Goal: Information Seeking & Learning: Check status

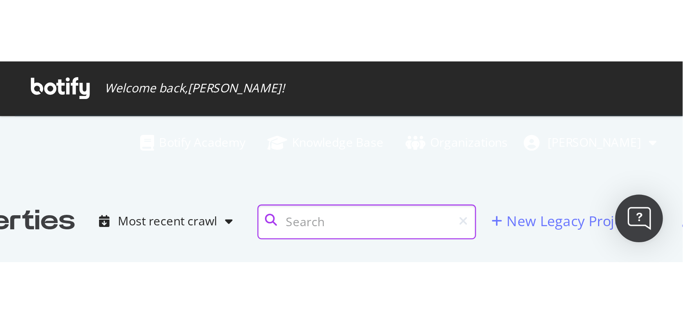
scroll to position [253, 418]
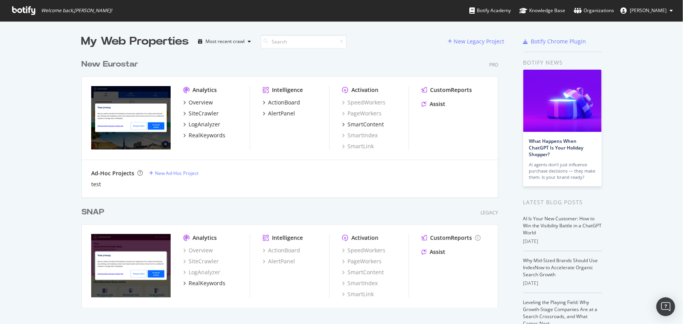
click at [105, 70] on div "New Eurostar Pro Analytics Overview SiteCrawler LogAnalyzer RealKeywords Intell…" at bounding box center [292, 123] width 423 height 148
click at [107, 62] on div "New Eurostar" at bounding box center [109, 64] width 57 height 11
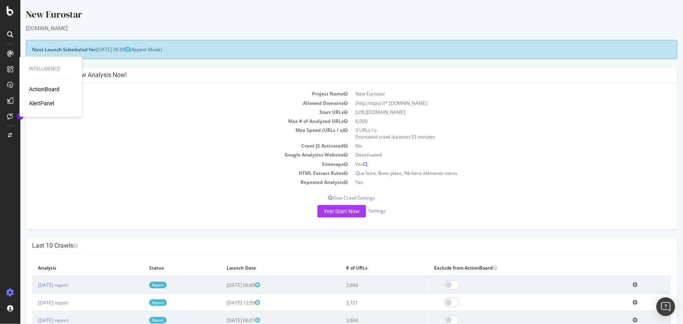
click at [46, 79] on div "AlertPanel" at bounding box center [41, 104] width 25 height 8
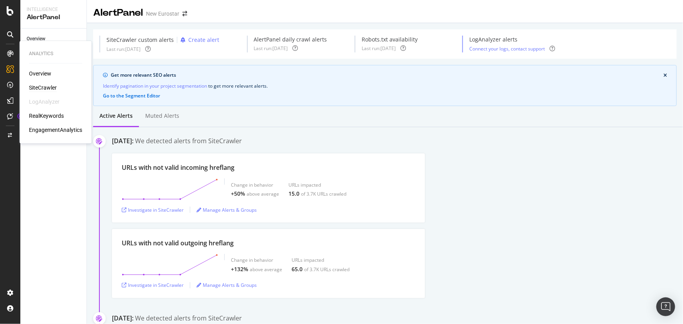
click at [40, 79] on div "SiteCrawler" at bounding box center [43, 88] width 28 height 8
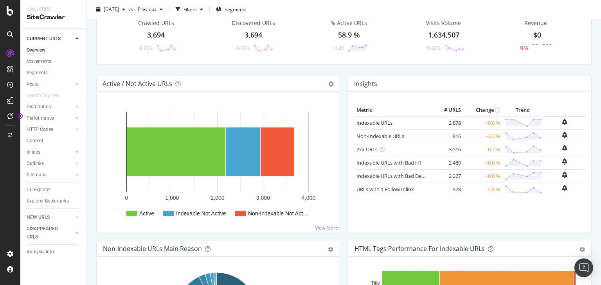
scroll to position [63, 0]
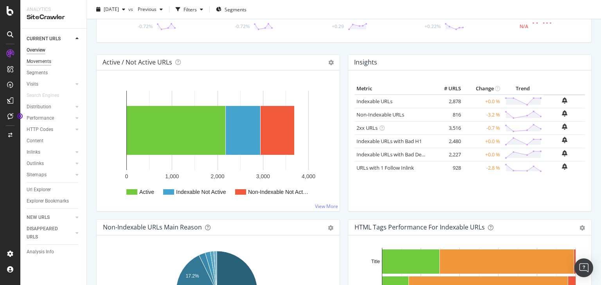
click at [44, 61] on div "Movements" at bounding box center [39, 62] width 25 height 8
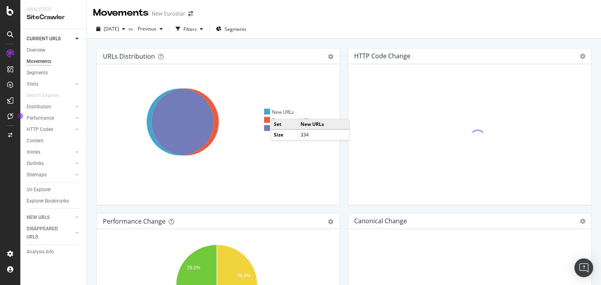
click at [268, 79] on div "New URLs" at bounding box center [279, 112] width 30 height 7
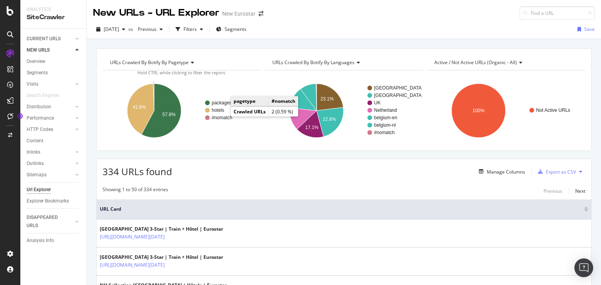
click at [222, 79] on text "#nomatch" at bounding box center [222, 117] width 21 height 5
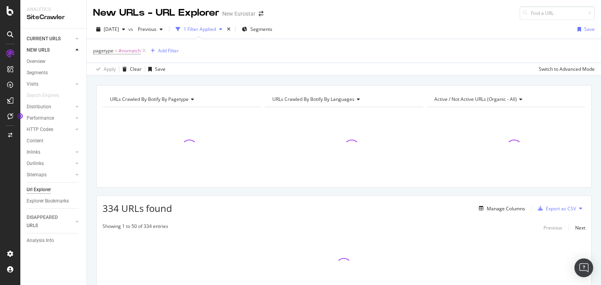
click at [63, 38] on link "CURRENT URLS" at bounding box center [50, 39] width 47 height 8
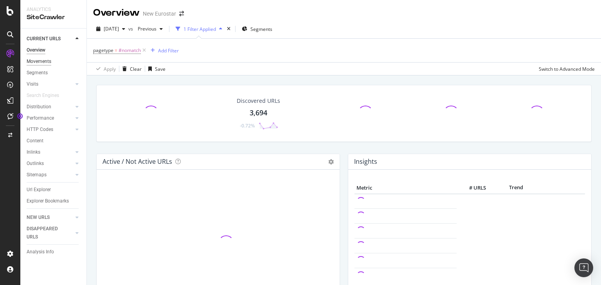
click at [50, 61] on div "Movements" at bounding box center [39, 62] width 25 height 8
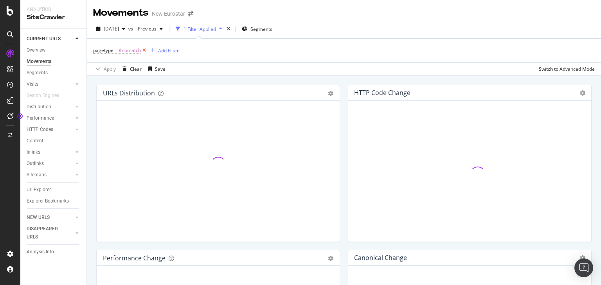
click at [142, 51] on icon at bounding box center [144, 51] width 7 height 8
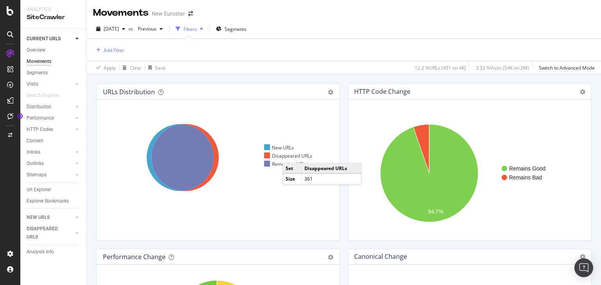
click at [268, 79] on div "Disappeared URLs" at bounding box center [288, 156] width 48 height 7
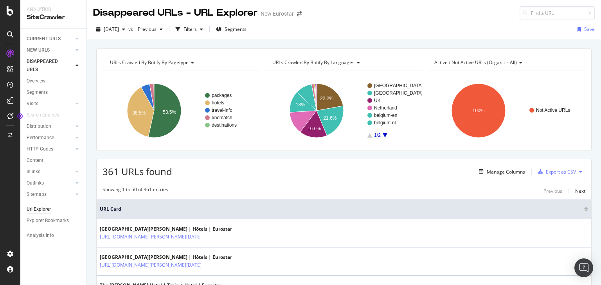
click at [252, 79] on rect "A chart." at bounding box center [181, 111] width 157 height 68
click at [49, 39] on div "CURRENT URLS" at bounding box center [44, 39] width 34 height 8
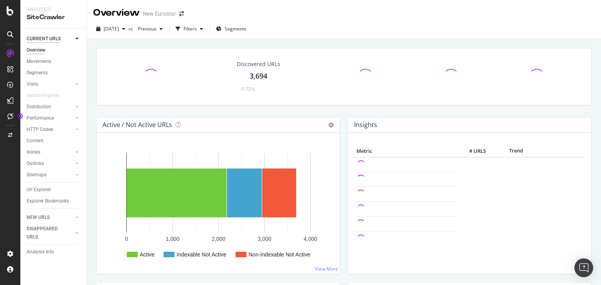
click at [49, 39] on div "CURRENT URLS" at bounding box center [44, 39] width 34 height 8
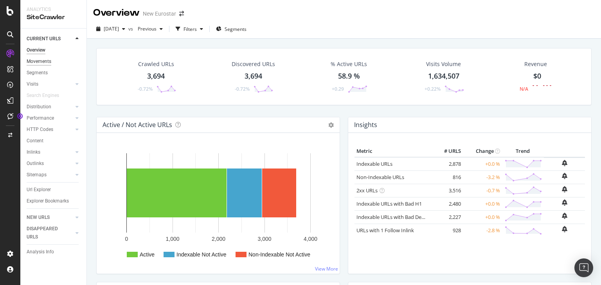
click at [45, 63] on div "Movements" at bounding box center [39, 62] width 25 height 8
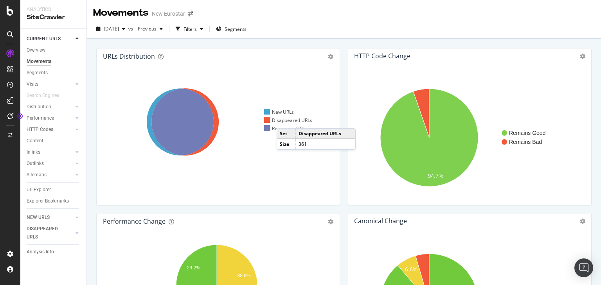
click at [268, 79] on div "Disappeared URLs" at bounding box center [288, 120] width 48 height 7
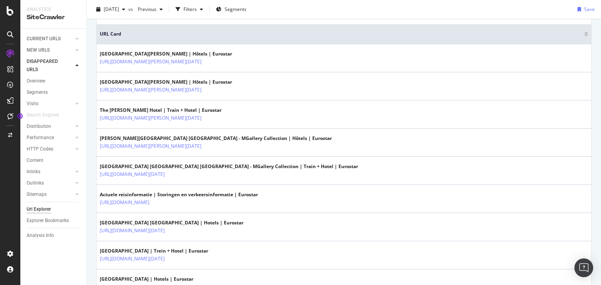
scroll to position [94, 0]
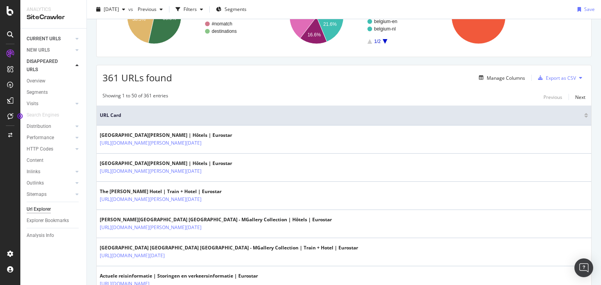
click at [63, 39] on link "CURRENT URLS" at bounding box center [50, 39] width 47 height 8
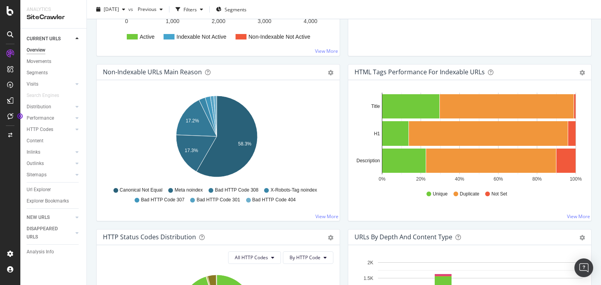
scroll to position [188, 0]
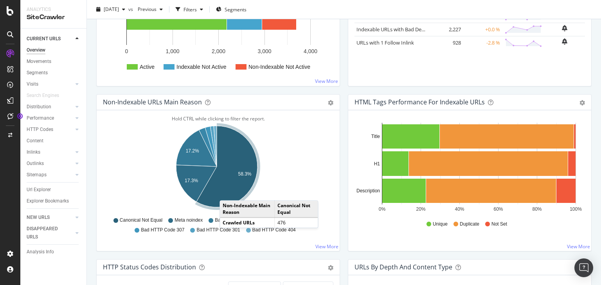
click at [228, 79] on icon "A chart." at bounding box center [226, 166] width 61 height 81
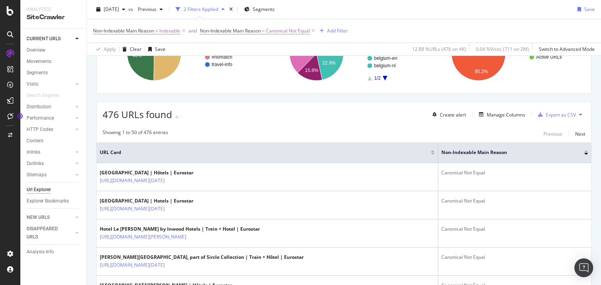
scroll to position [31, 0]
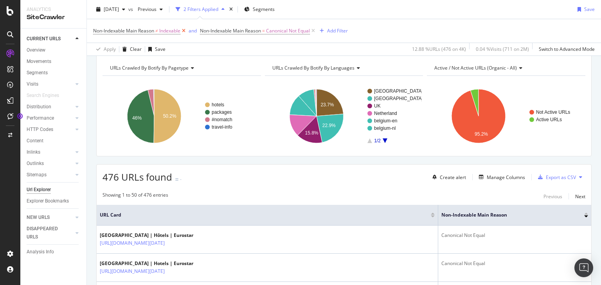
click at [182, 30] on icon at bounding box center [183, 31] width 7 height 8
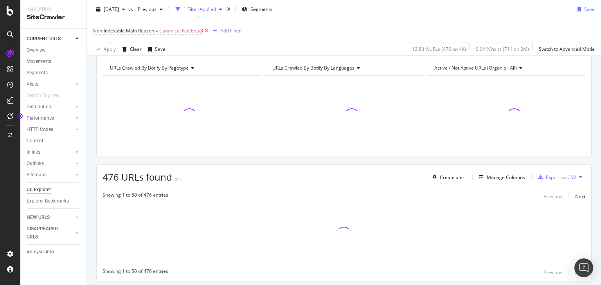
click at [206, 31] on icon at bounding box center [206, 31] width 7 height 8
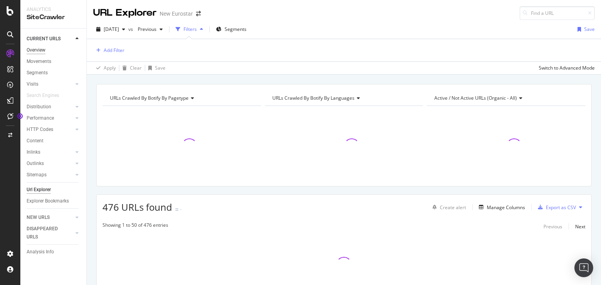
click at [45, 48] on div "Overview" at bounding box center [36, 50] width 19 height 8
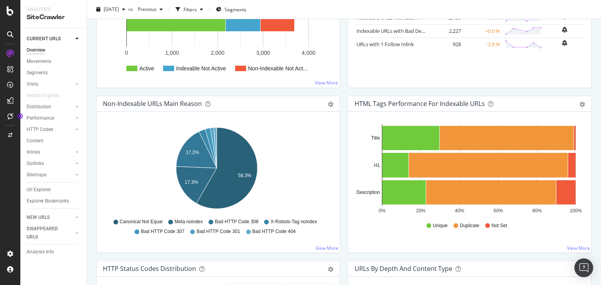
scroll to position [219, 0]
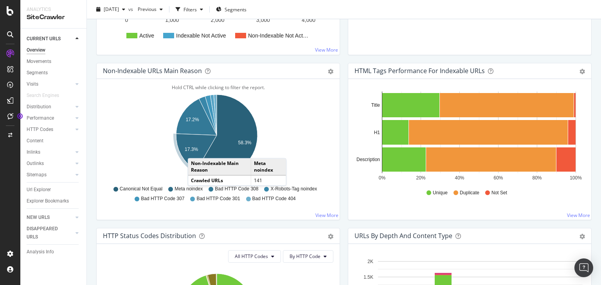
click at [196, 79] on text "17.3%" at bounding box center [191, 149] width 13 height 5
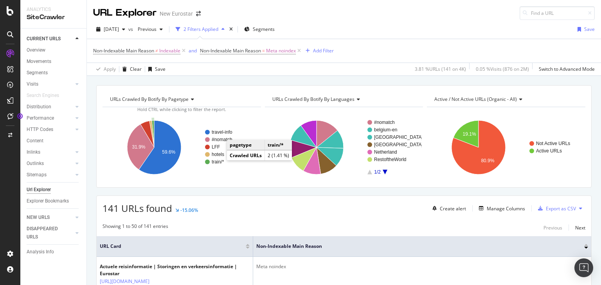
click at [219, 79] on text "train/*" at bounding box center [218, 161] width 13 height 5
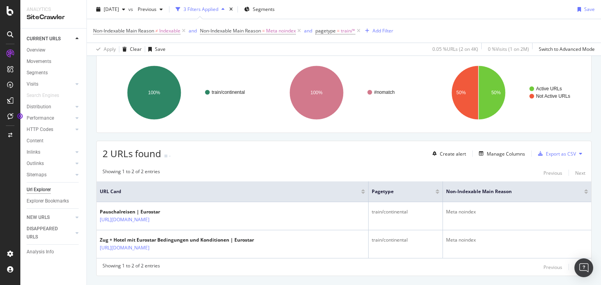
scroll to position [72, 0]
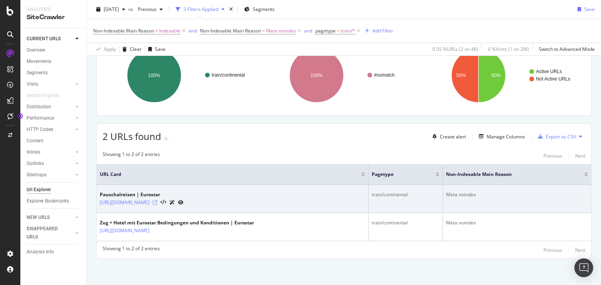
click at [157, 79] on icon at bounding box center [155, 202] width 5 height 5
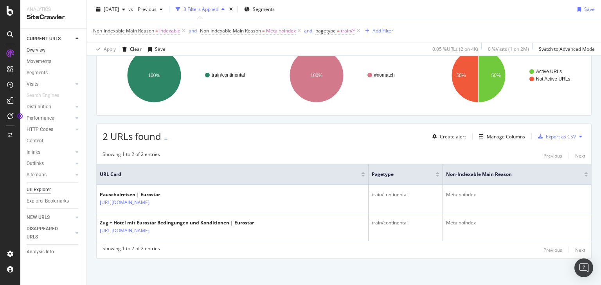
click at [44, 50] on div "Overview" at bounding box center [36, 50] width 19 height 8
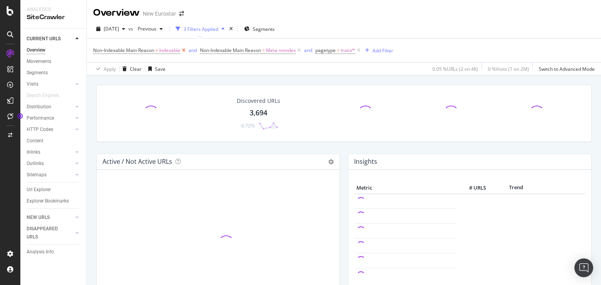
click at [183, 50] on icon at bounding box center [183, 51] width 7 height 8
click at [194, 51] on icon at bounding box center [192, 51] width 7 height 8
click at [137, 52] on icon at bounding box center [136, 51] width 7 height 8
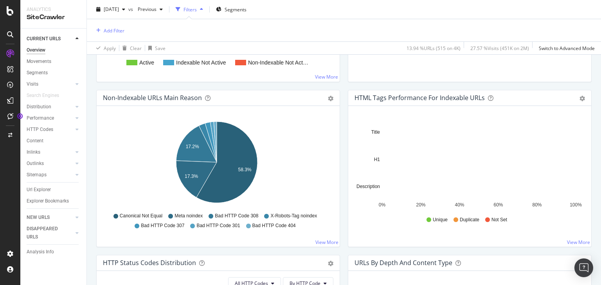
scroll to position [250, 0]
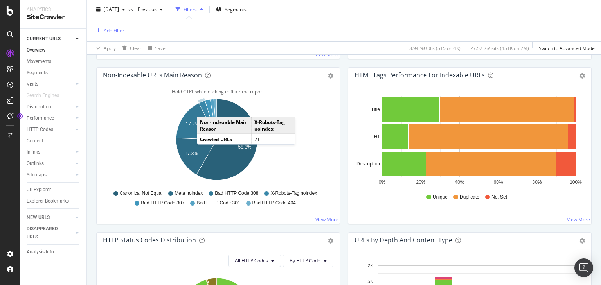
click at [205, 79] on icon "A chart." at bounding box center [208, 120] width 18 height 39
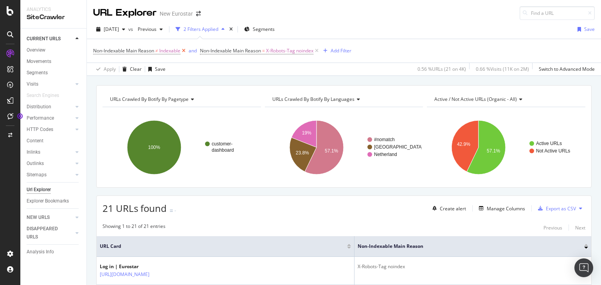
click at [182, 52] on icon at bounding box center [183, 51] width 7 height 8
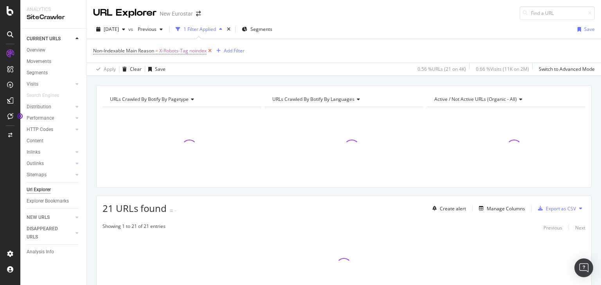
click at [212, 50] on icon at bounding box center [210, 51] width 7 height 8
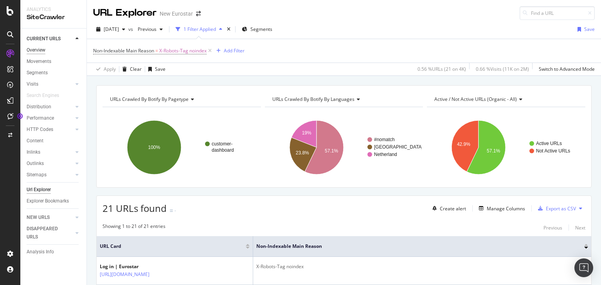
click at [43, 49] on div "Overview" at bounding box center [36, 50] width 19 height 8
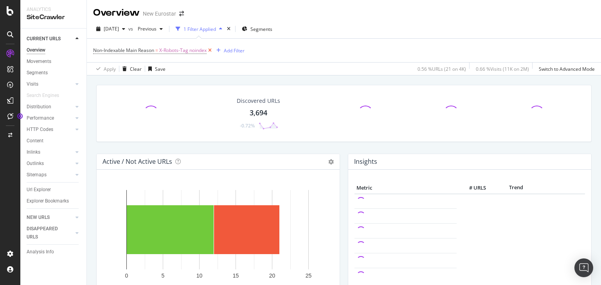
click at [213, 49] on icon at bounding box center [210, 51] width 7 height 8
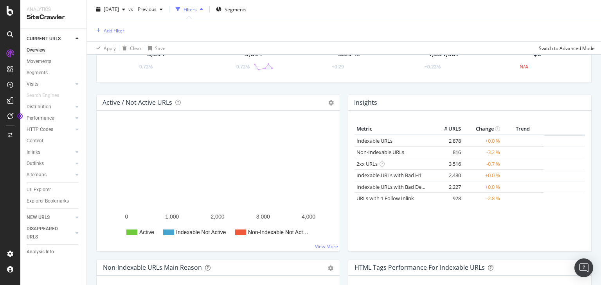
scroll to position [250, 0]
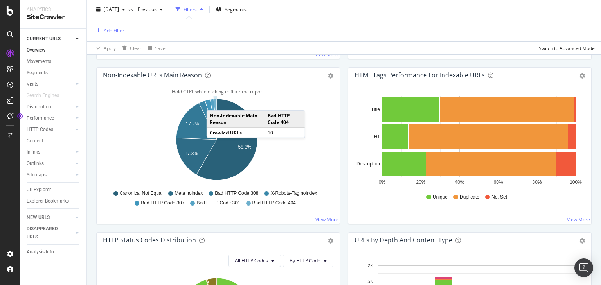
click at [214, 79] on icon "A chart." at bounding box center [215, 119] width 3 height 41
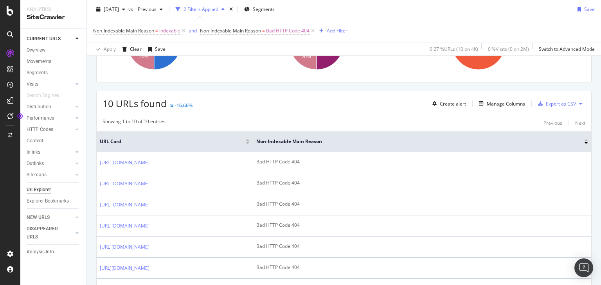
scroll to position [94, 0]
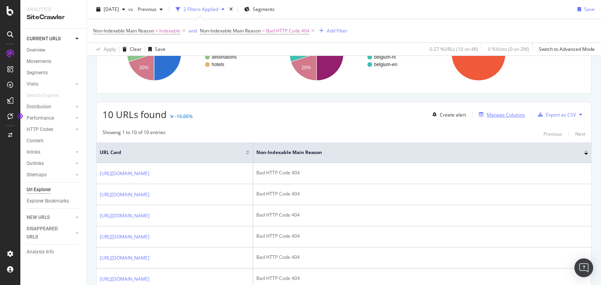
click at [268, 79] on div "Manage Columns" at bounding box center [500, 114] width 49 height 9
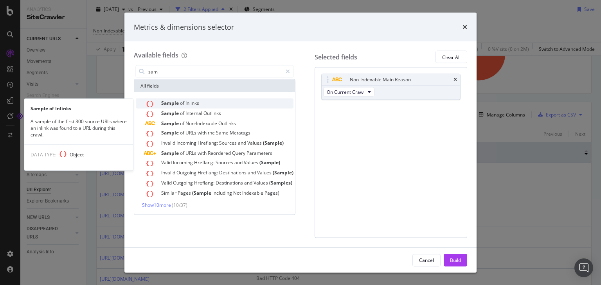
type input "sam"
click at [244, 79] on div "Sample of Inlinks" at bounding box center [219, 104] width 148 height 10
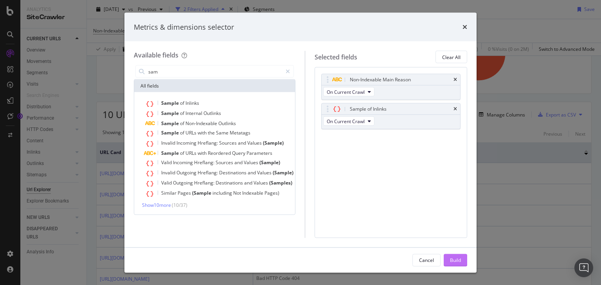
click at [268, 79] on div "Build" at bounding box center [455, 260] width 11 height 12
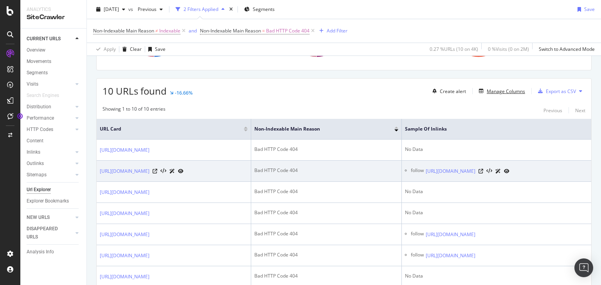
scroll to position [149, 0]
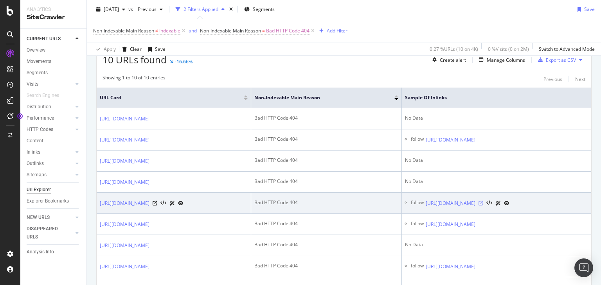
click at [268, 79] on icon at bounding box center [481, 203] width 5 height 5
click at [157, 79] on icon at bounding box center [155, 203] width 5 height 5
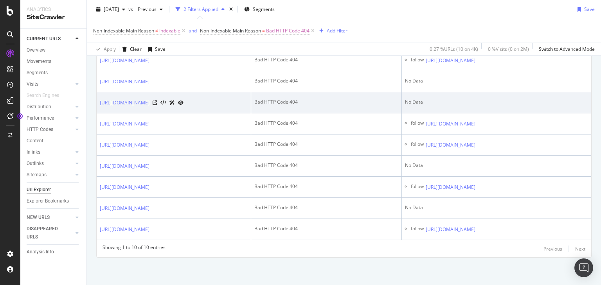
scroll to position [243, 0]
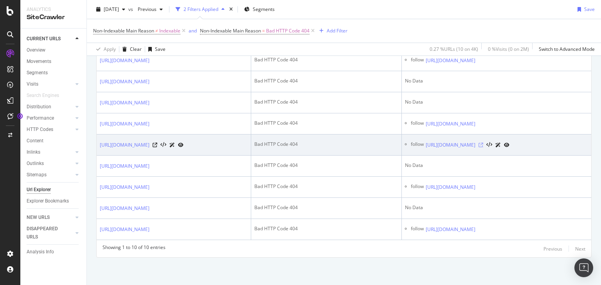
click at [268, 79] on icon at bounding box center [481, 145] width 5 height 5
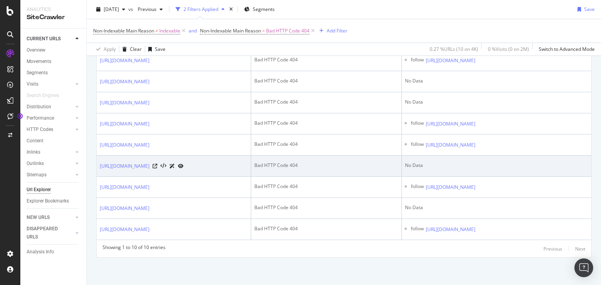
scroll to position [286, 0]
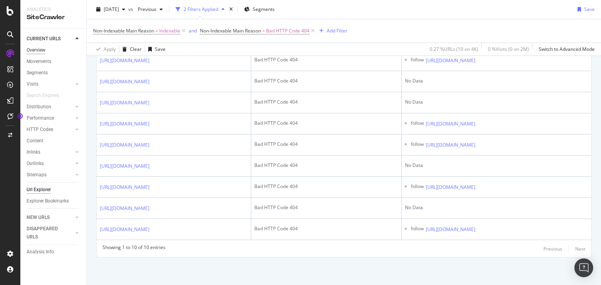
click at [40, 49] on div "Overview" at bounding box center [36, 50] width 19 height 8
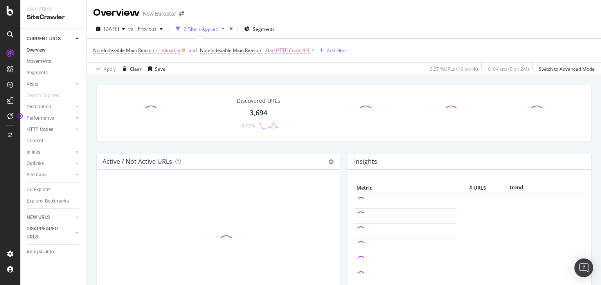
click at [185, 50] on icon at bounding box center [183, 51] width 7 height 8
click at [205, 52] on icon at bounding box center [206, 51] width 7 height 8
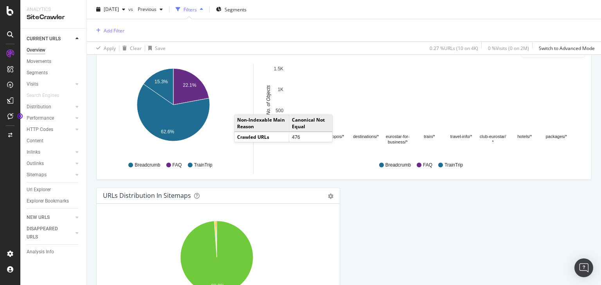
scroll to position [885, 0]
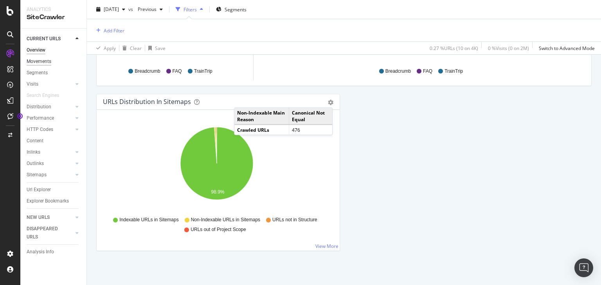
click at [40, 64] on div "Movements" at bounding box center [39, 62] width 25 height 8
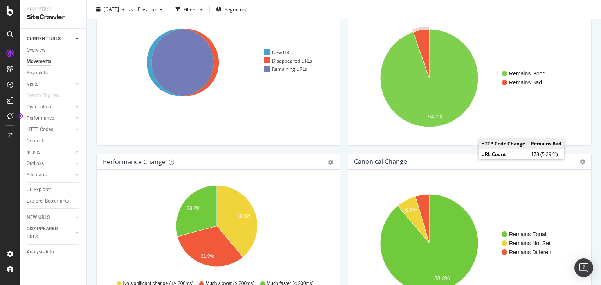
scroll to position [106, 0]
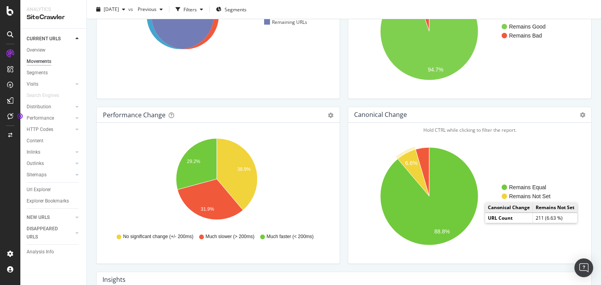
click at [268, 79] on text "Remains Not Set" at bounding box center [529, 196] width 41 height 6
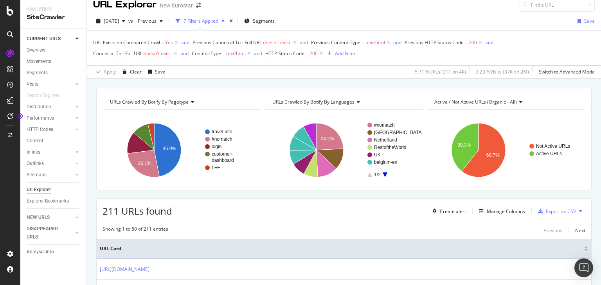
scroll to position [3, 0]
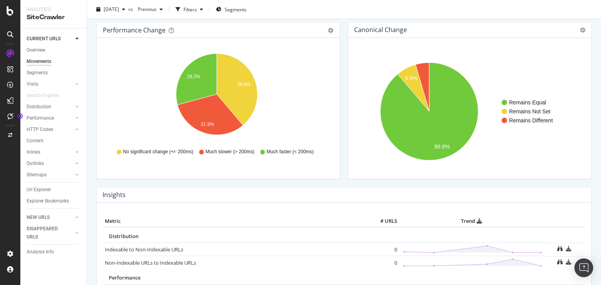
scroll to position [282, 0]
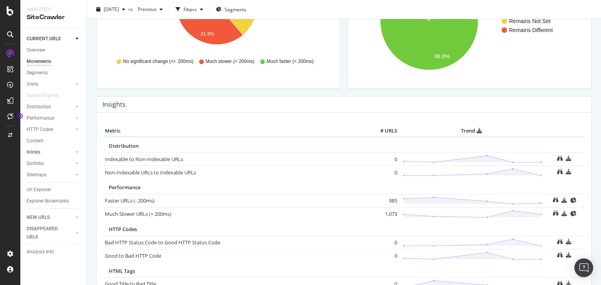
click at [49, 79] on link "Inlinks" at bounding box center [50, 152] width 47 height 8
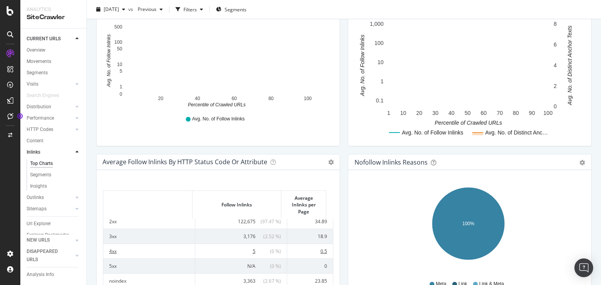
scroll to position [30, 0]
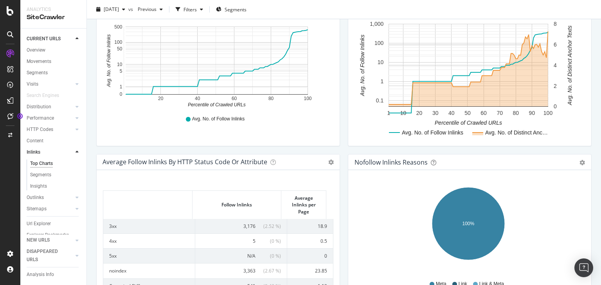
drag, startPoint x: 156, startPoint y: 240, endPoint x: 161, endPoint y: 238, distance: 5.8
click at [156, 79] on td "4xx" at bounding box center [149, 241] width 92 height 15
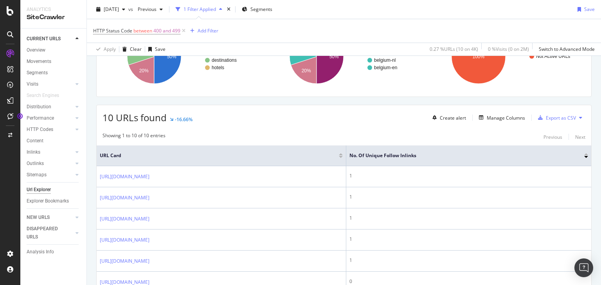
scroll to position [94, 0]
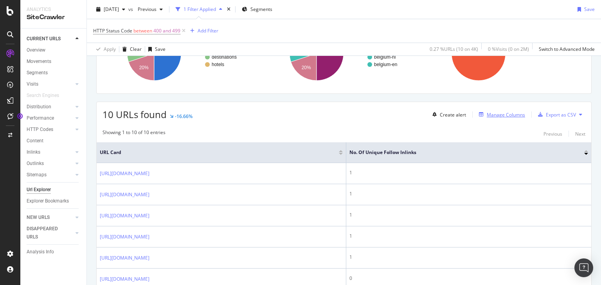
click at [268, 79] on div "Manage Columns" at bounding box center [506, 115] width 38 height 7
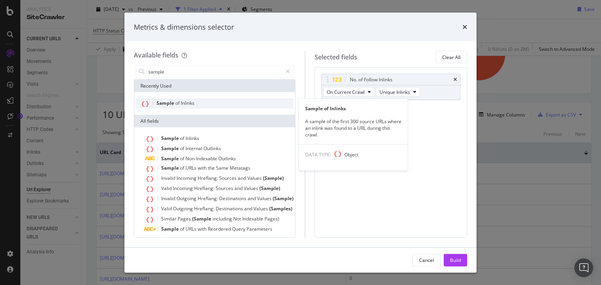
type input "sample"
click at [227, 79] on div "Sample of Inlinks" at bounding box center [215, 104] width 158 height 10
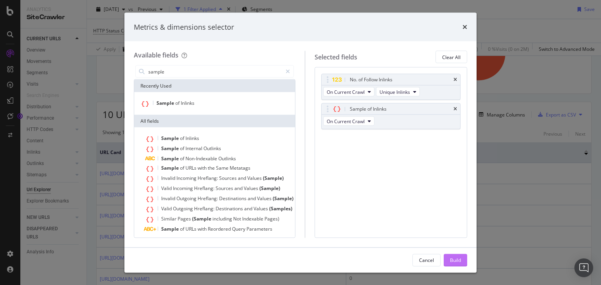
click at [268, 79] on div "Build" at bounding box center [455, 260] width 11 height 12
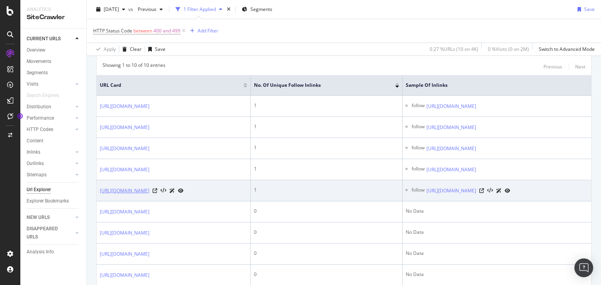
scroll to position [188, 0]
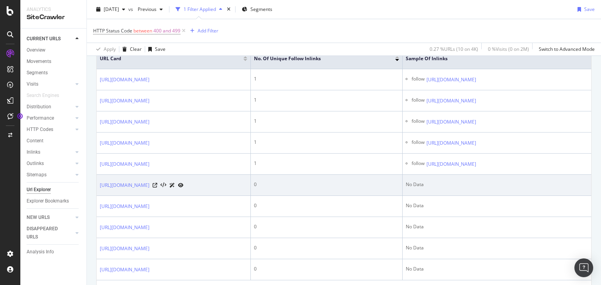
drag, startPoint x: 96, startPoint y: 214, endPoint x: 205, endPoint y: 211, distance: 108.5
click at [205, 79] on td "[URL][DOMAIN_NAME]" at bounding box center [174, 185] width 154 height 21
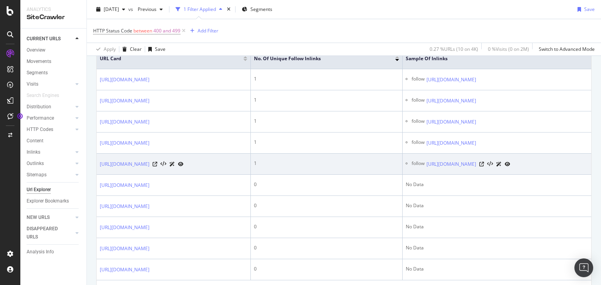
copy link "[URL][DOMAIN_NAME]"
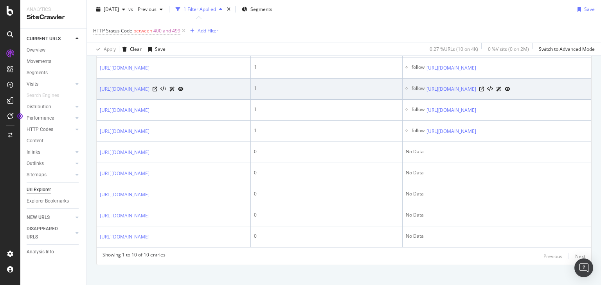
scroll to position [161, 0]
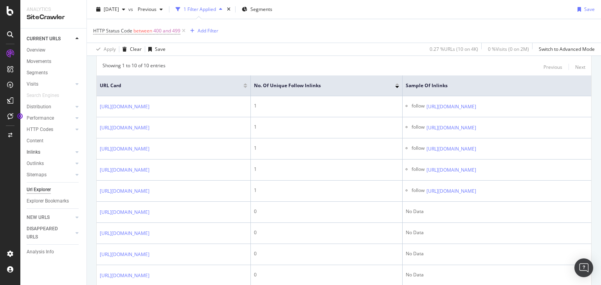
click at [49, 79] on link "Inlinks" at bounding box center [50, 152] width 47 height 8
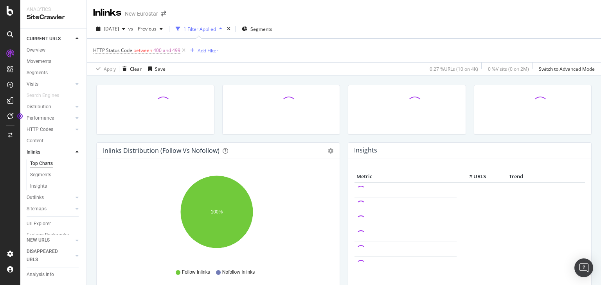
click at [49, 79] on link "Inlinks" at bounding box center [50, 152] width 47 height 8
click at [37, 49] on div "Overview" at bounding box center [36, 50] width 19 height 8
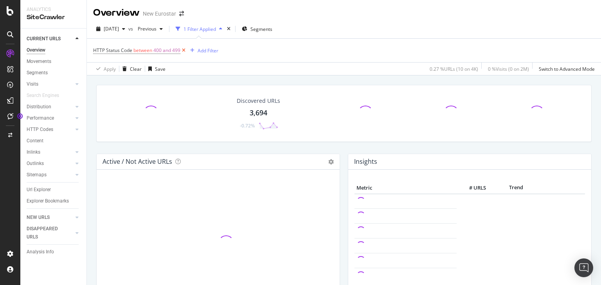
click at [185, 51] on icon at bounding box center [183, 51] width 7 height 8
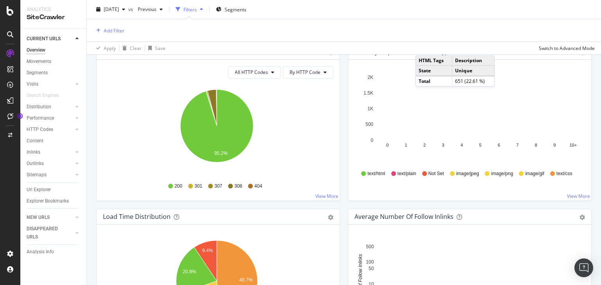
scroll to position [470, 0]
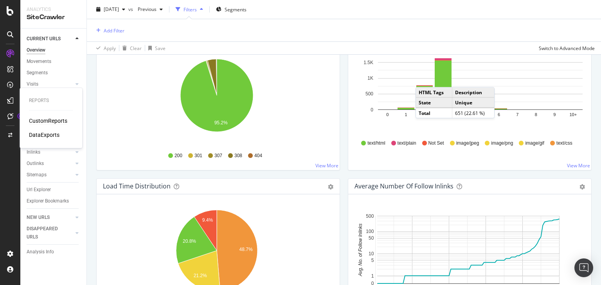
click at [44, 79] on div "CustomReports" at bounding box center [48, 121] width 38 height 8
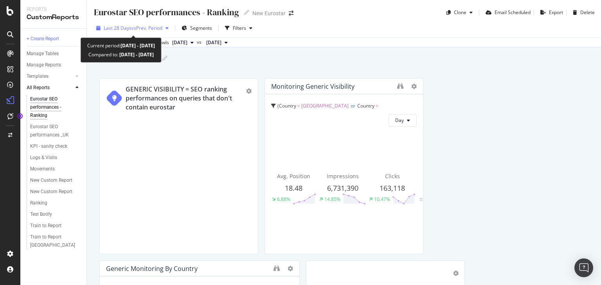
click at [146, 26] on span "vs Prev. Period" at bounding box center [147, 28] width 31 height 7
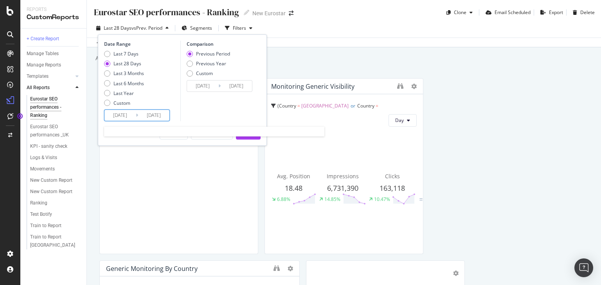
click at [117, 79] on input "[DATE]" at bounding box center [119, 115] width 31 height 11
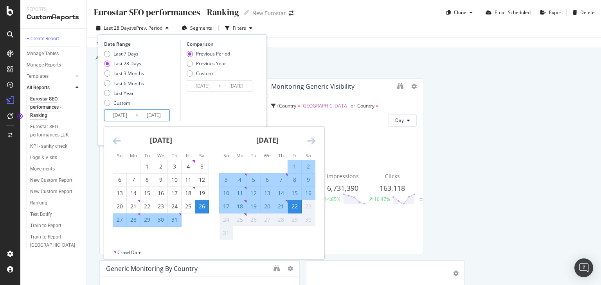
click at [239, 79] on div "11" at bounding box center [239, 193] width 13 height 8
type input "[DATE]"
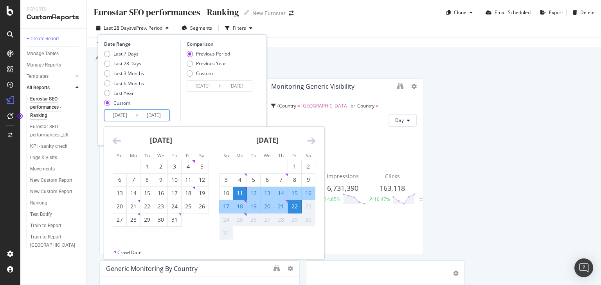
click at [228, 79] on div "17" at bounding box center [226, 207] width 13 height 8
type input "[DATE]"
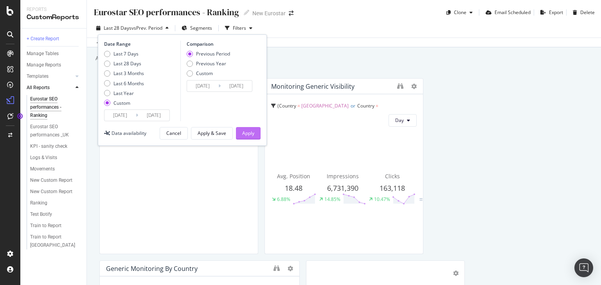
click at [249, 79] on button "Apply" at bounding box center [248, 133] width 25 height 13
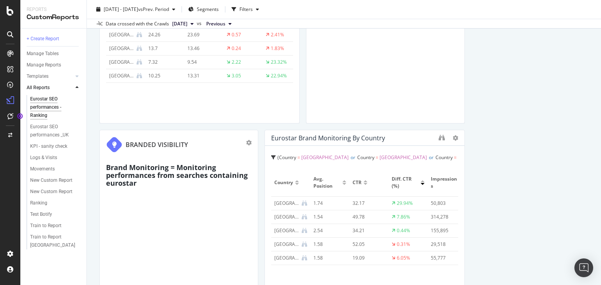
scroll to position [344, 0]
